Goal: Information Seeking & Learning: Learn about a topic

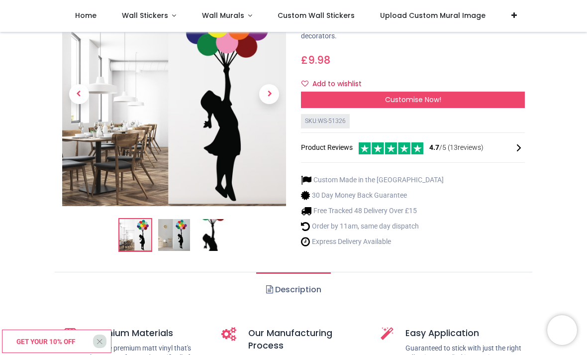
scroll to position [107, 0]
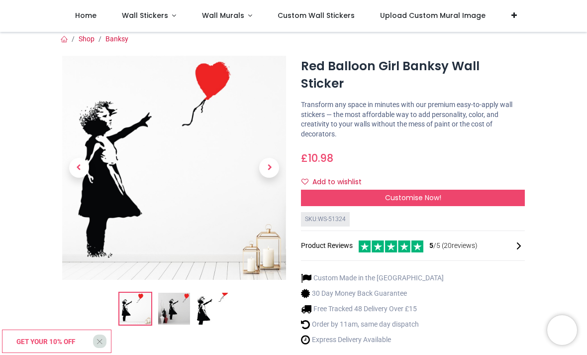
scroll to position [4, 0]
